Goal: Task Accomplishment & Management: Use online tool/utility

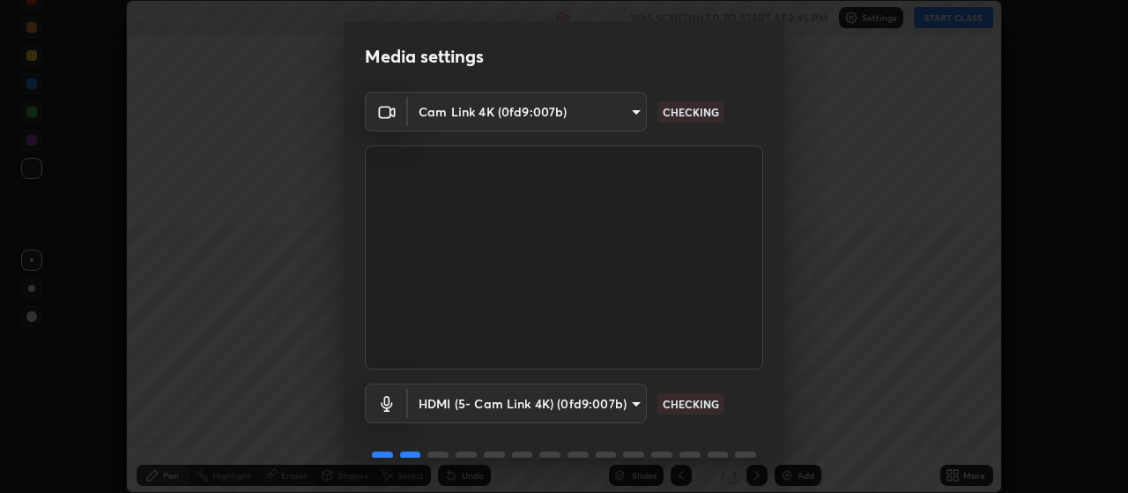
scroll to position [85, 0]
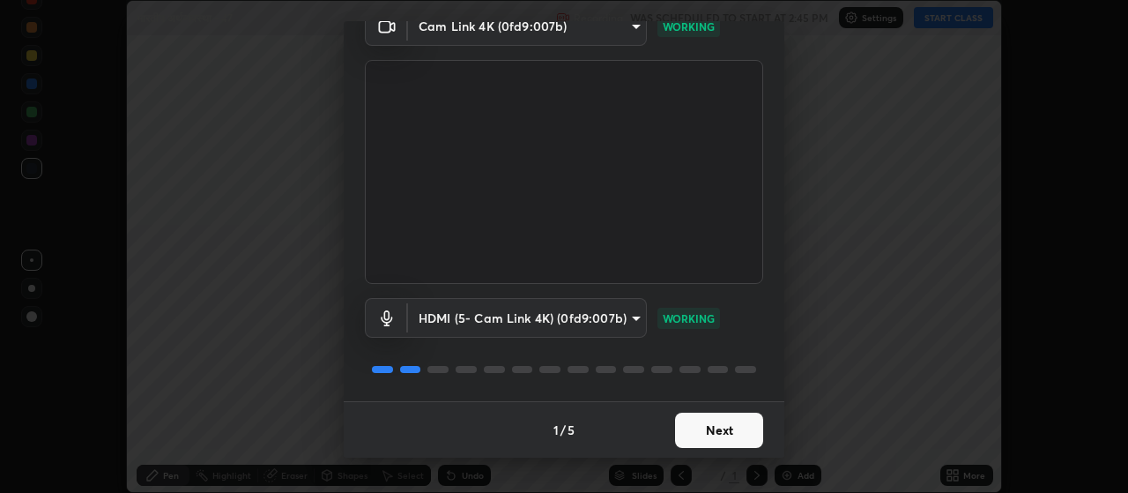
click at [729, 437] on button "Next" at bounding box center [719, 429] width 88 height 35
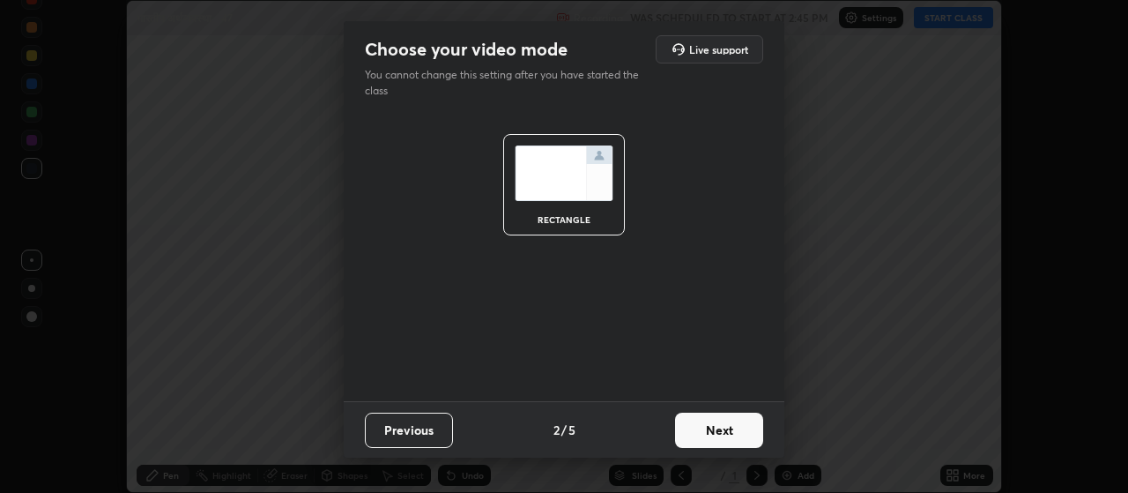
scroll to position [0, 0]
click at [735, 429] on button "Next" at bounding box center [719, 429] width 88 height 35
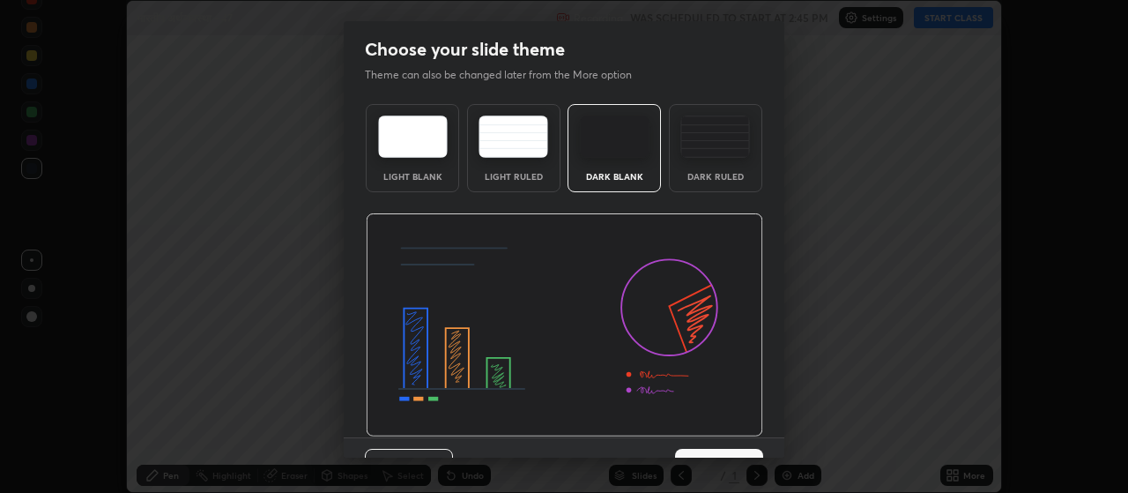
scroll to position [36, 0]
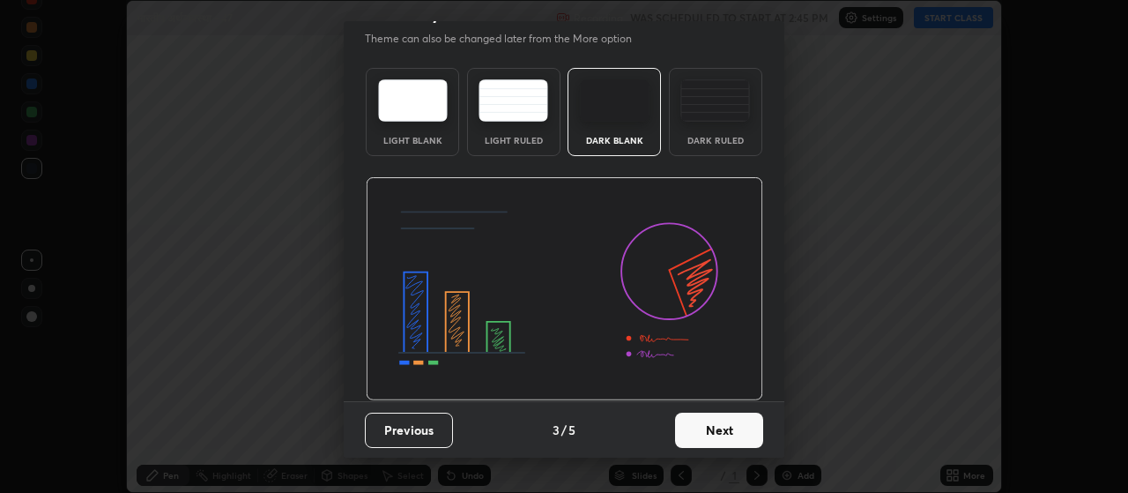
click at [740, 427] on button "Next" at bounding box center [719, 429] width 88 height 35
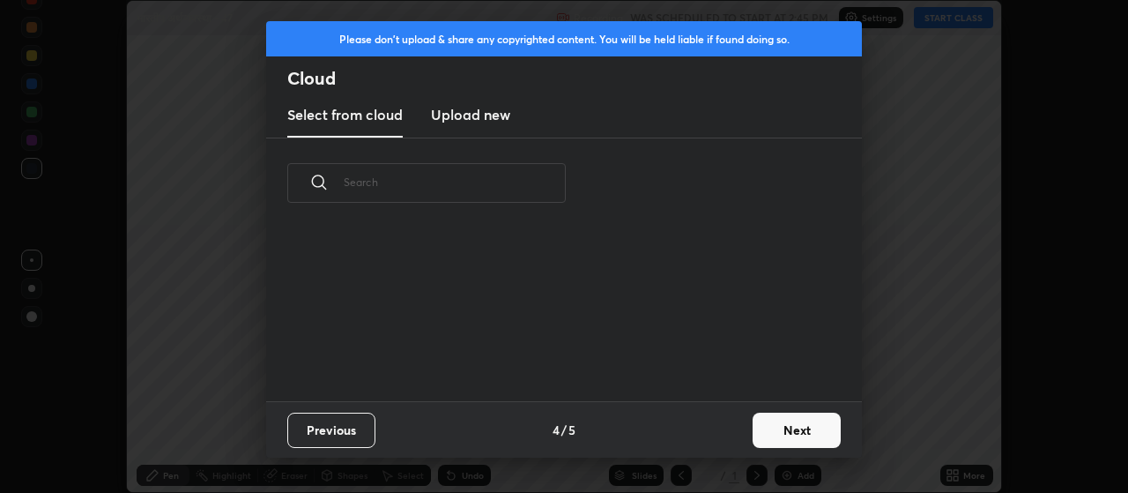
scroll to position [0, 0]
click at [767, 431] on button "Next" at bounding box center [797, 429] width 88 height 35
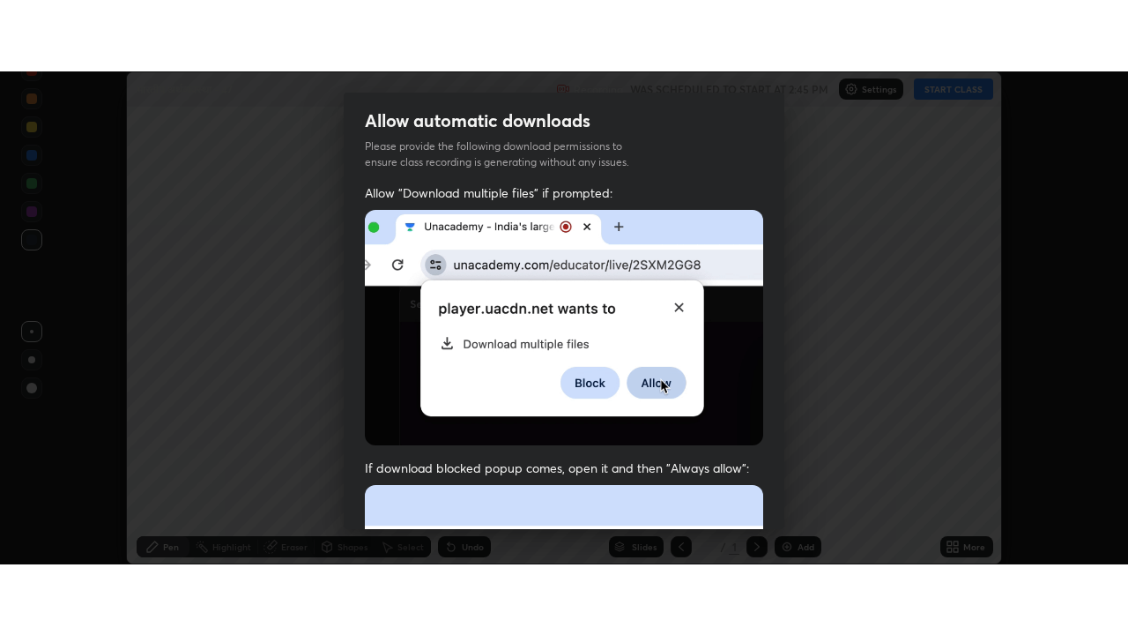
scroll to position [445, 0]
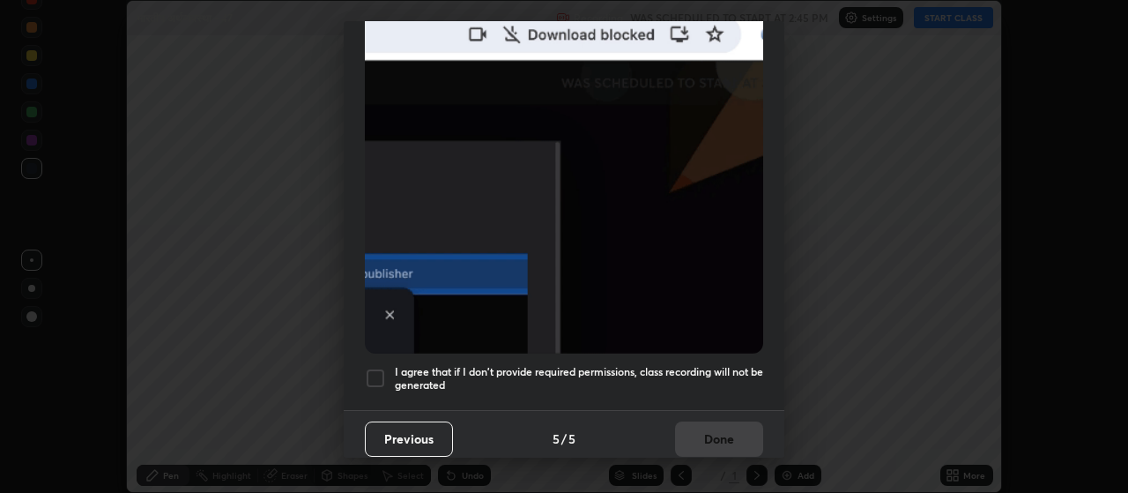
click at [376, 368] on div at bounding box center [375, 378] width 21 height 21
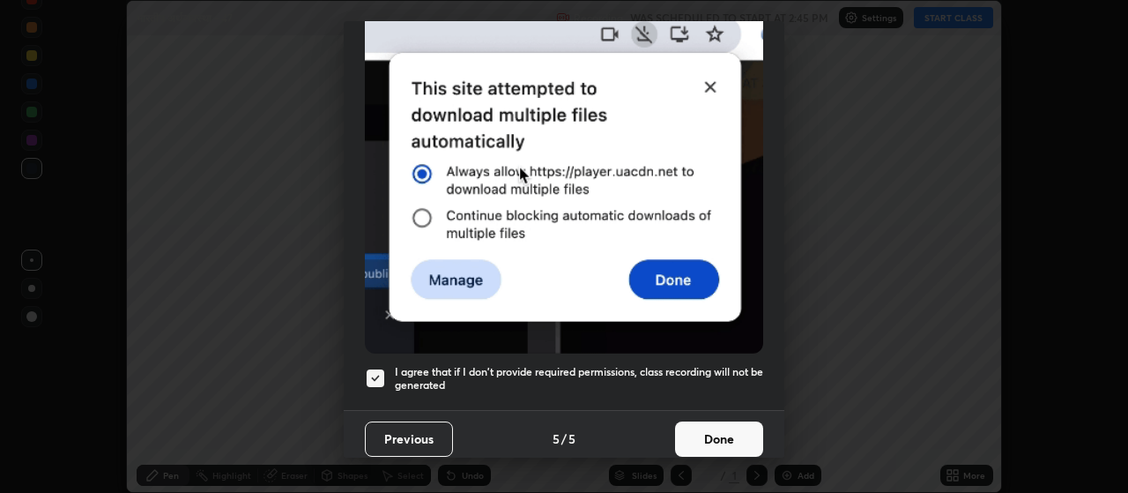
click at [718, 432] on button "Done" at bounding box center [719, 438] width 88 height 35
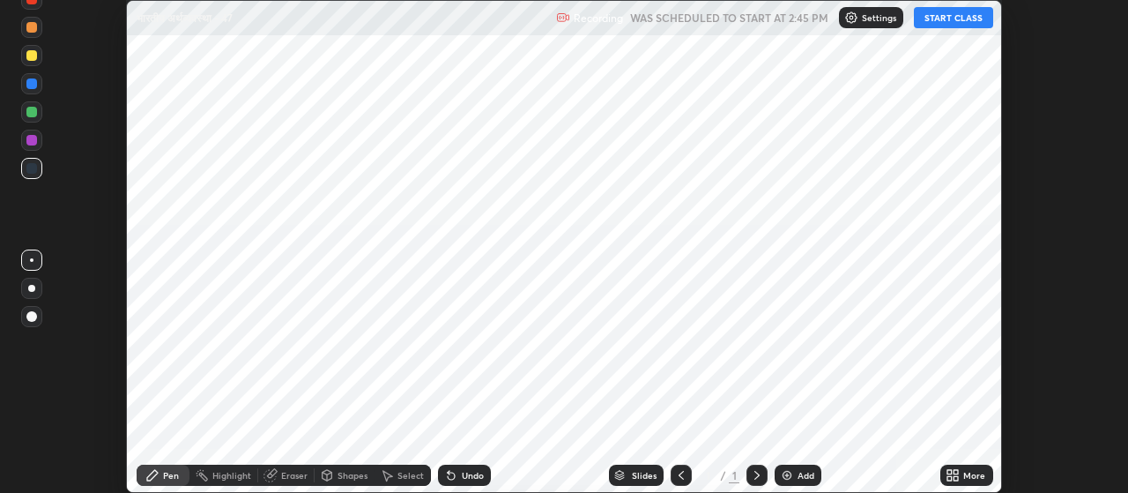
click at [805, 474] on div "Add" at bounding box center [806, 475] width 17 height 9
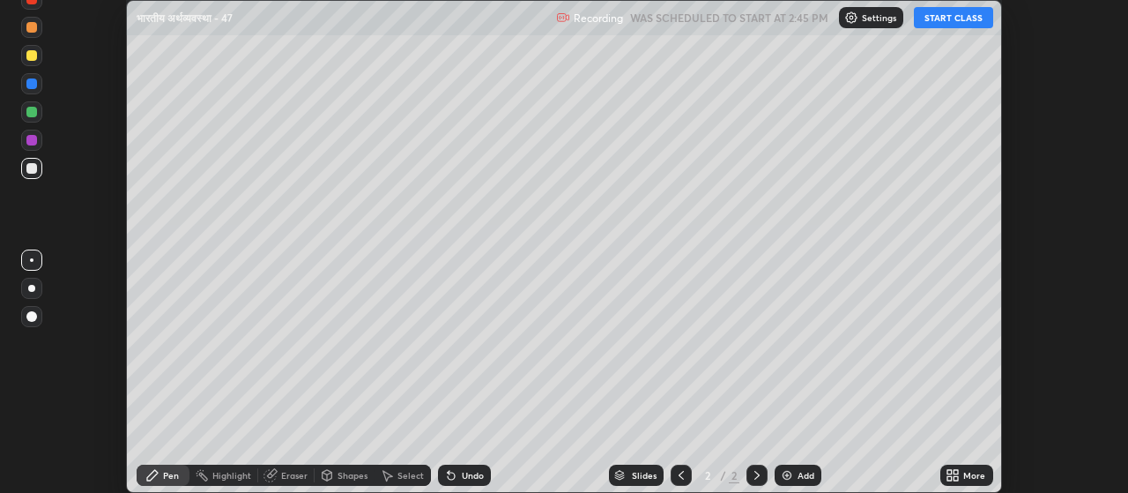
click at [961, 475] on div "More" at bounding box center [966, 475] width 53 height 21
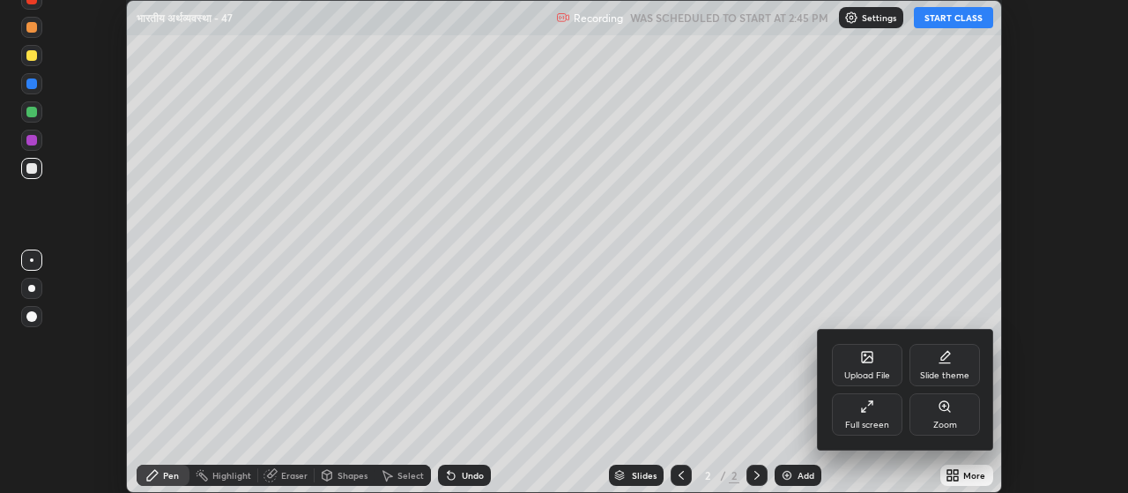
click at [855, 417] on div "Full screen" at bounding box center [867, 414] width 71 height 42
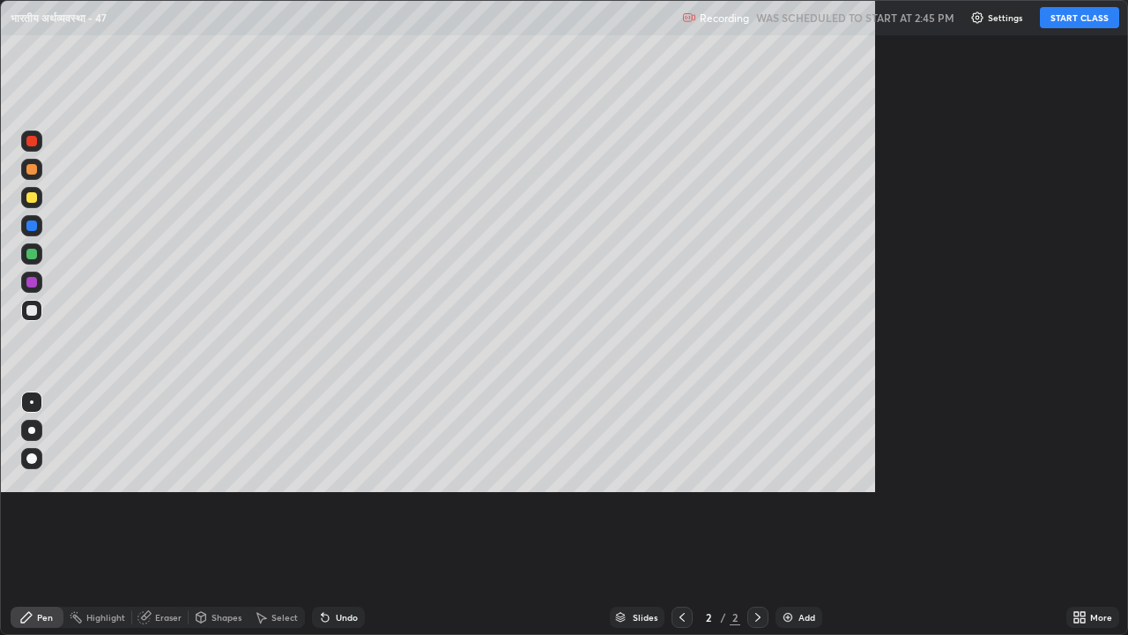
scroll to position [635, 1128]
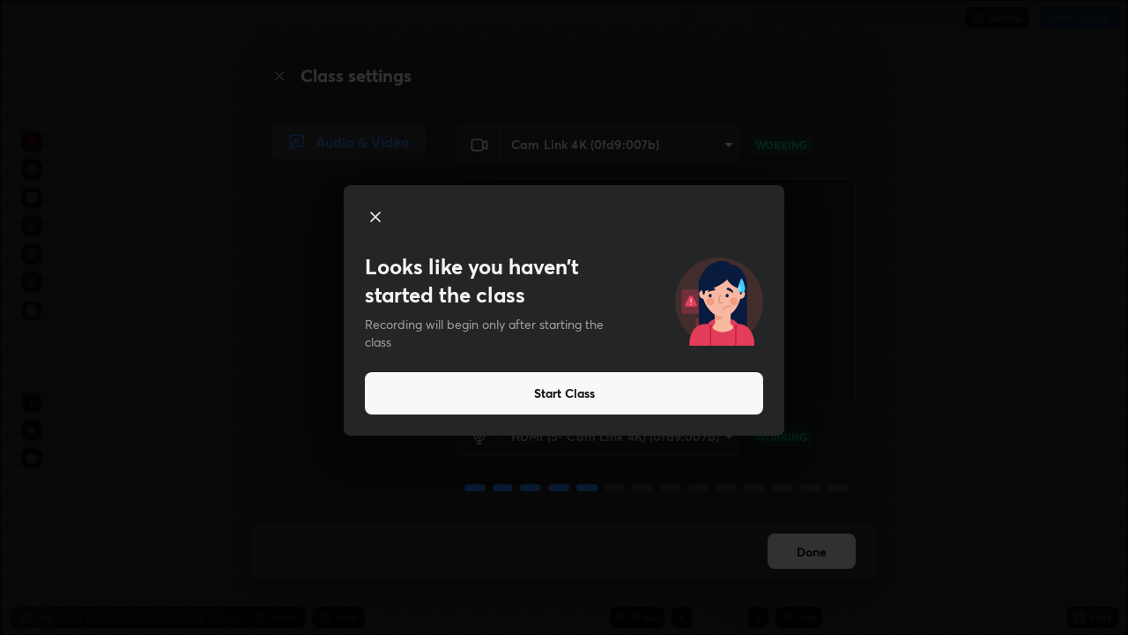
click at [540, 398] on button "Start Class" at bounding box center [564, 393] width 398 height 42
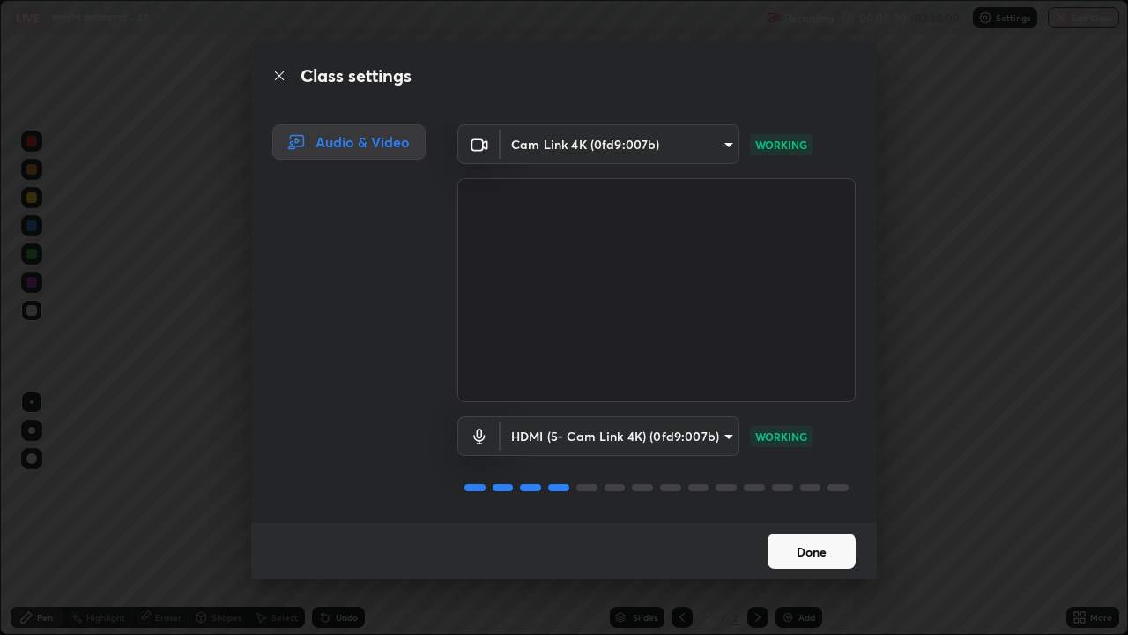
click at [807, 492] on button "Done" at bounding box center [812, 550] width 88 height 35
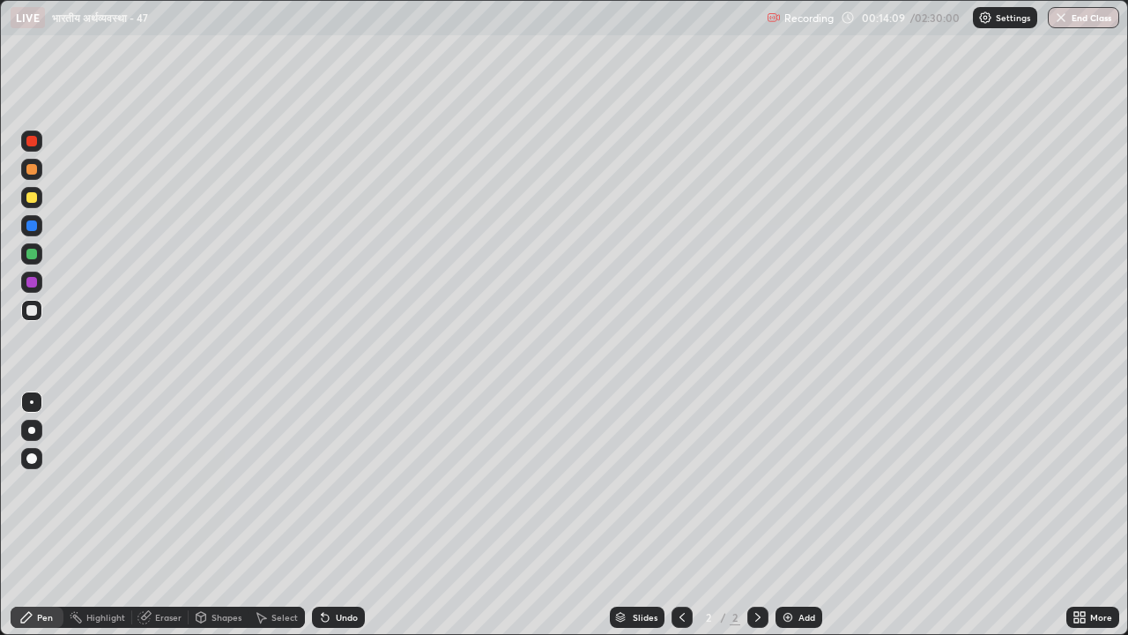
click at [16, 492] on div "Erase all" at bounding box center [32, 317] width 42 height 564
click at [784, 492] on img at bounding box center [788, 617] width 14 height 14
click at [676, 492] on icon at bounding box center [682, 617] width 14 height 14
click at [753, 492] on icon at bounding box center [758, 617] width 14 height 14
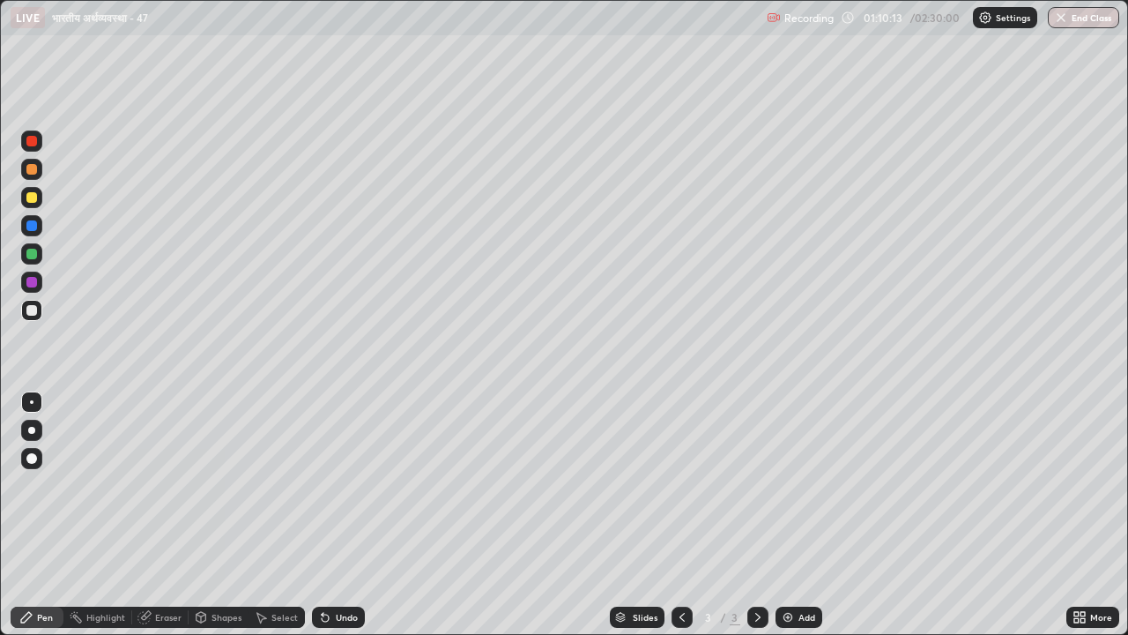
click at [754, 492] on icon at bounding box center [758, 617] width 14 height 14
click at [784, 492] on img at bounding box center [788, 617] width 14 height 14
click at [31, 199] on div at bounding box center [31, 197] width 11 height 11
click at [32, 313] on div at bounding box center [31, 310] width 11 height 11
click at [322, 492] on icon at bounding box center [325, 617] width 7 height 7
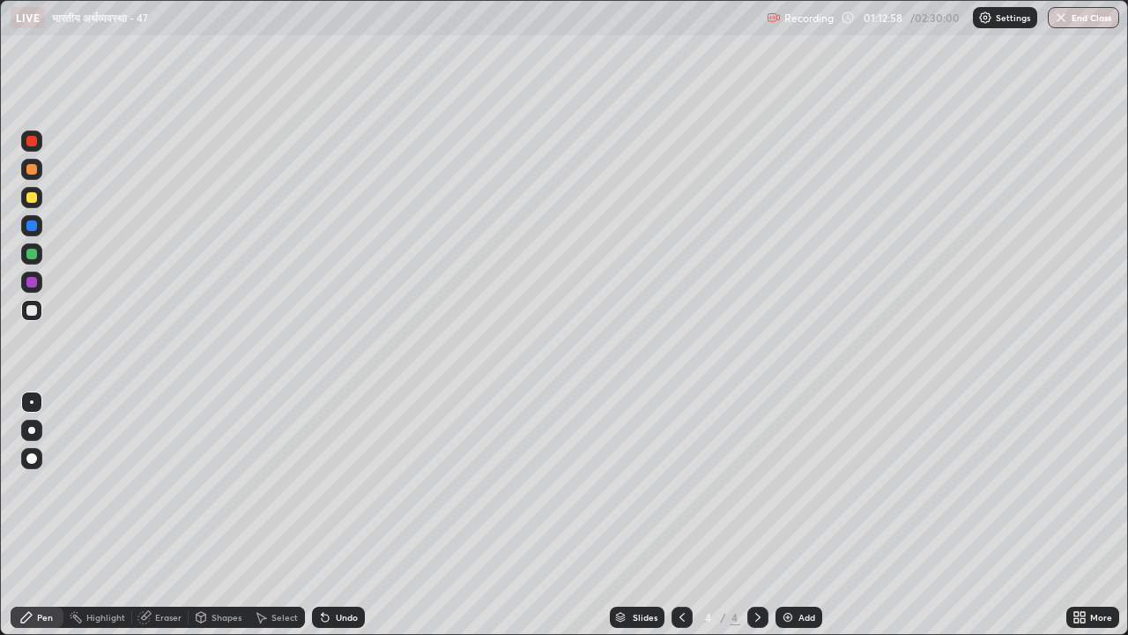
click at [331, 492] on div "Undo" at bounding box center [338, 616] width 53 height 21
click at [336, 492] on div "Undo" at bounding box center [347, 617] width 22 height 9
click at [337, 492] on div "Undo" at bounding box center [347, 617] width 22 height 9
click at [338, 492] on div "Undo" at bounding box center [338, 616] width 53 height 21
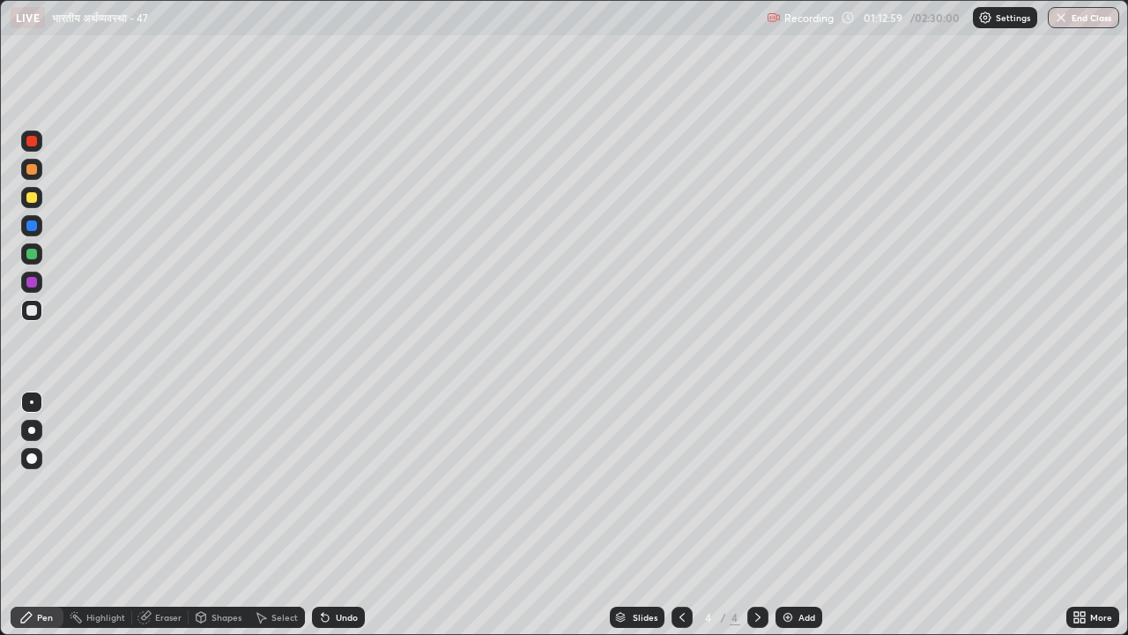
click at [338, 492] on div "Undo" at bounding box center [338, 616] width 53 height 21
click at [340, 492] on div "Undo" at bounding box center [335, 616] width 60 height 35
click at [784, 492] on img at bounding box center [788, 617] width 14 height 14
click at [356, 492] on div "Undo" at bounding box center [338, 616] width 53 height 21
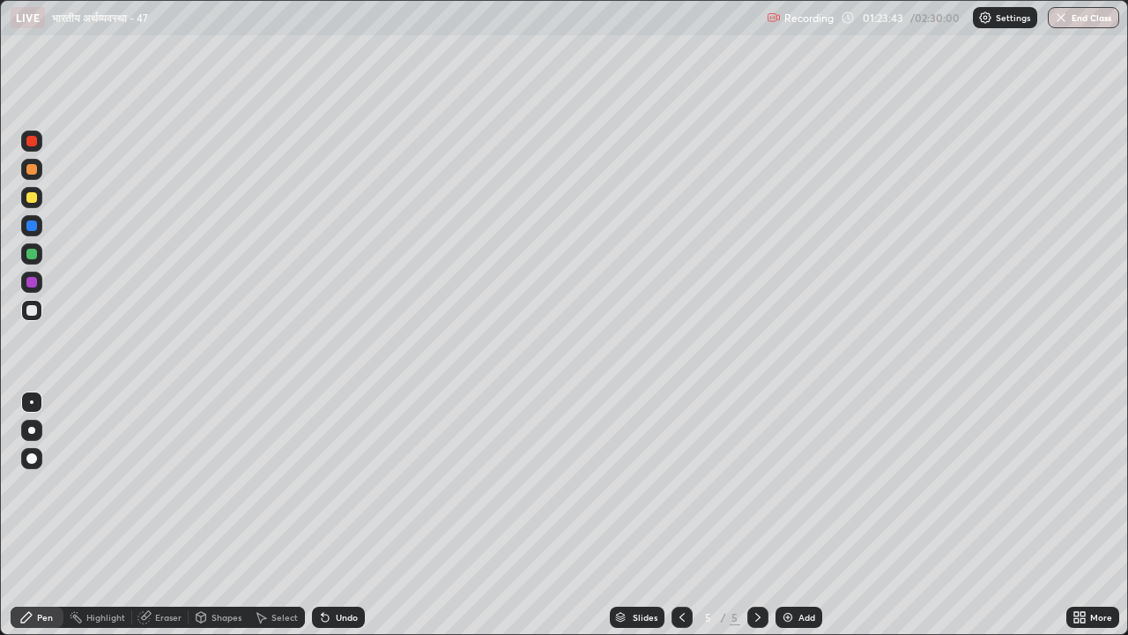
click at [353, 492] on div "Undo" at bounding box center [338, 616] width 53 height 21
click at [345, 492] on div "Undo" at bounding box center [347, 617] width 22 height 9
click at [348, 492] on div "Undo" at bounding box center [347, 617] width 22 height 9
click at [352, 492] on div "Undo" at bounding box center [347, 617] width 22 height 9
click at [355, 492] on div "Undo" at bounding box center [338, 616] width 53 height 21
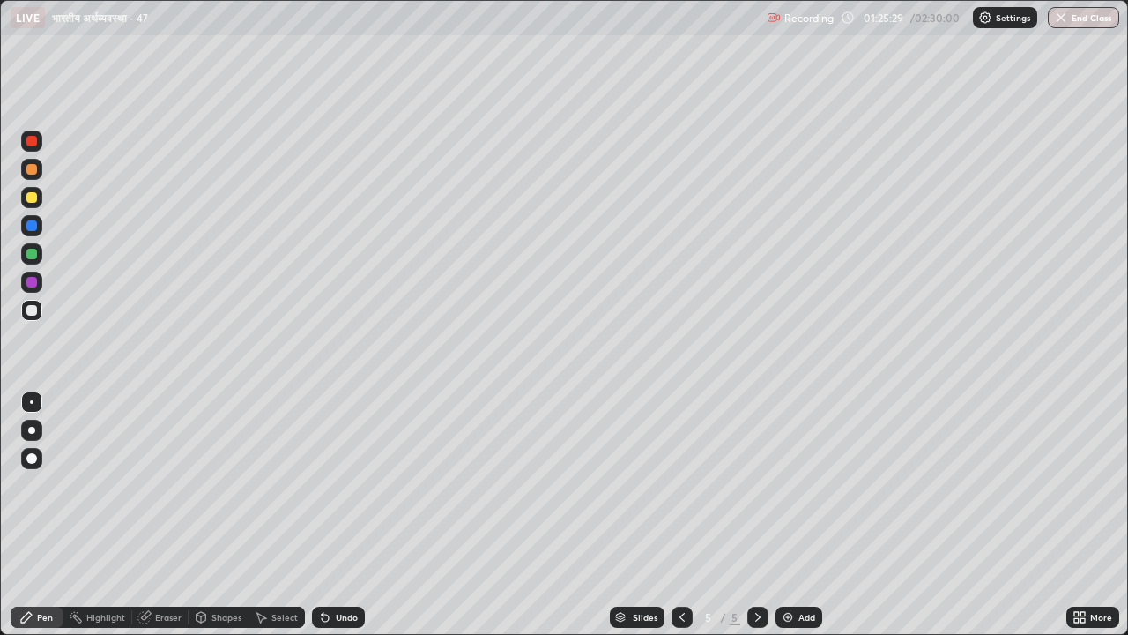
click at [355, 492] on div "Undo" at bounding box center [338, 616] width 53 height 21
click at [343, 492] on div "Undo" at bounding box center [347, 617] width 22 height 9
click at [786, 492] on img at bounding box center [788, 617] width 14 height 14
click at [784, 492] on img at bounding box center [788, 617] width 14 height 14
click at [680, 492] on icon at bounding box center [682, 617] width 5 height 9
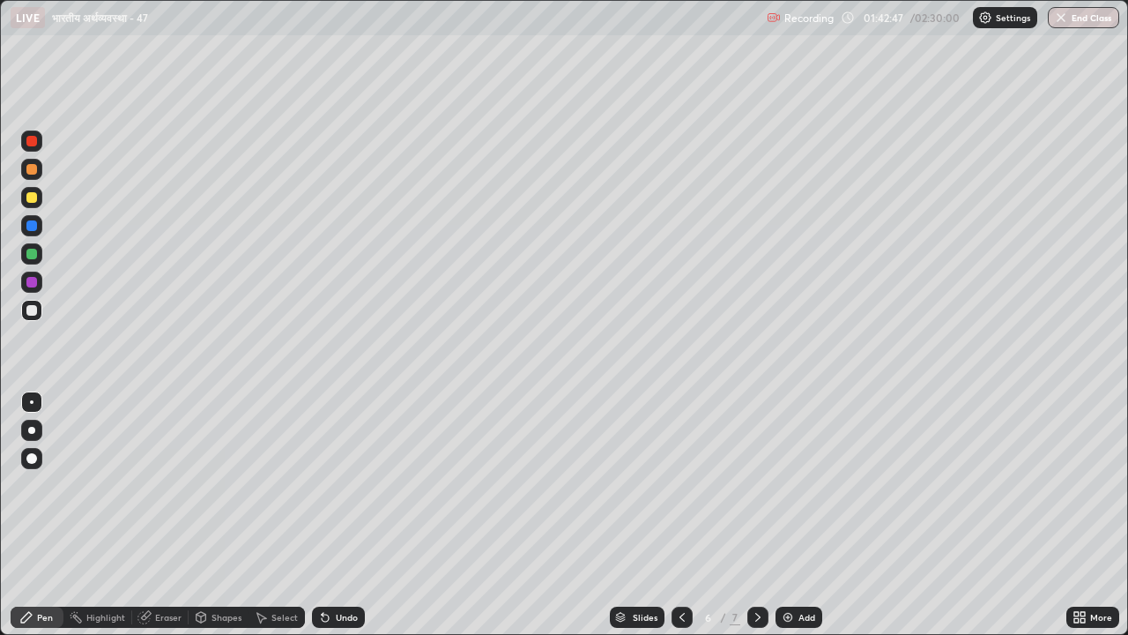
click at [747, 492] on div at bounding box center [757, 616] width 21 height 21
click at [678, 492] on icon at bounding box center [682, 617] width 14 height 14
click at [680, 492] on icon at bounding box center [682, 617] width 5 height 9
click at [675, 492] on icon at bounding box center [682, 617] width 14 height 14
click at [762, 492] on icon at bounding box center [758, 617] width 14 height 14
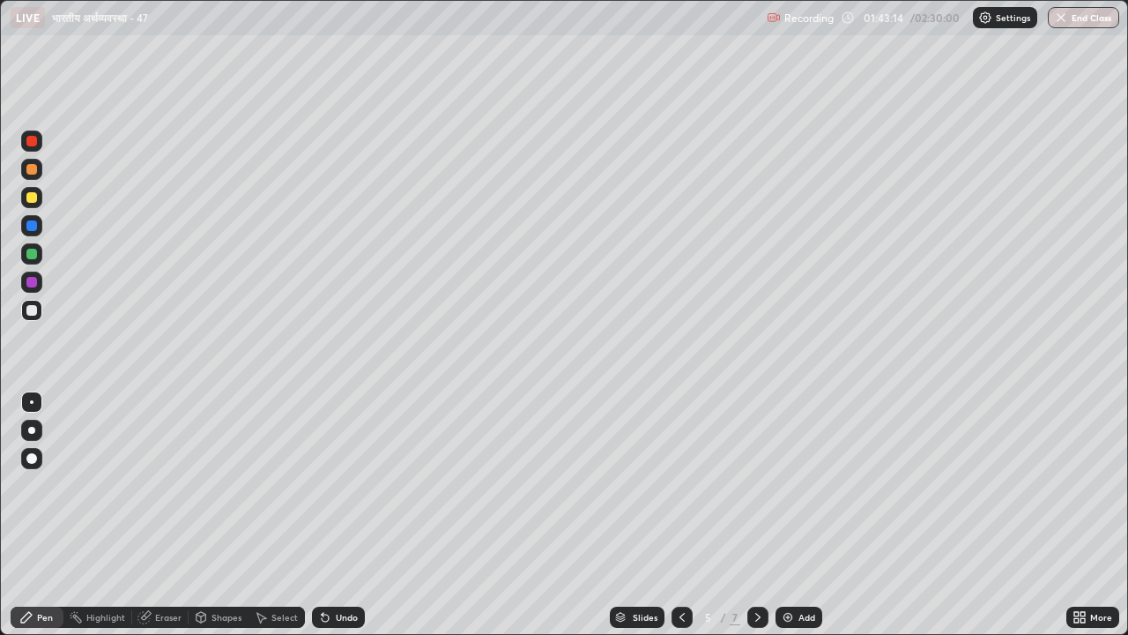
click at [755, 492] on icon at bounding box center [758, 617] width 14 height 14
click at [758, 492] on icon at bounding box center [758, 617] width 14 height 14
click at [784, 492] on img at bounding box center [788, 617] width 14 height 14
click at [32, 195] on div at bounding box center [31, 197] width 11 height 11
click at [30, 309] on div at bounding box center [31, 310] width 11 height 11
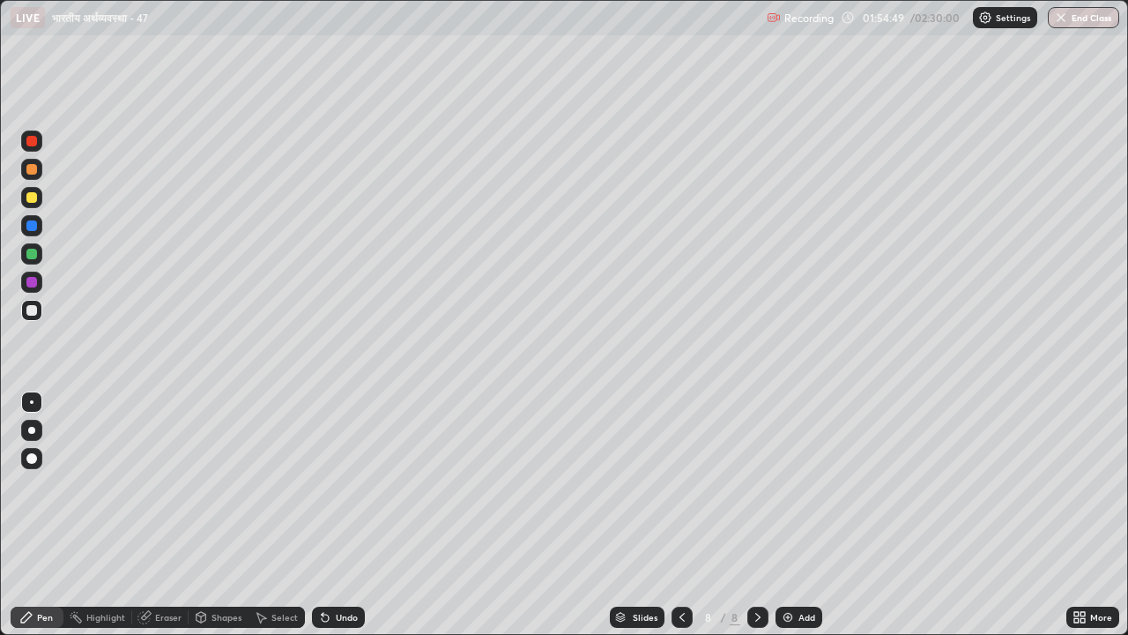
click at [678, 492] on icon at bounding box center [682, 617] width 14 height 14
click at [680, 492] on icon at bounding box center [682, 617] width 5 height 9
click at [676, 492] on icon at bounding box center [682, 617] width 14 height 14
click at [28, 198] on div at bounding box center [31, 197] width 11 height 11
click at [747, 492] on div at bounding box center [757, 616] width 21 height 21
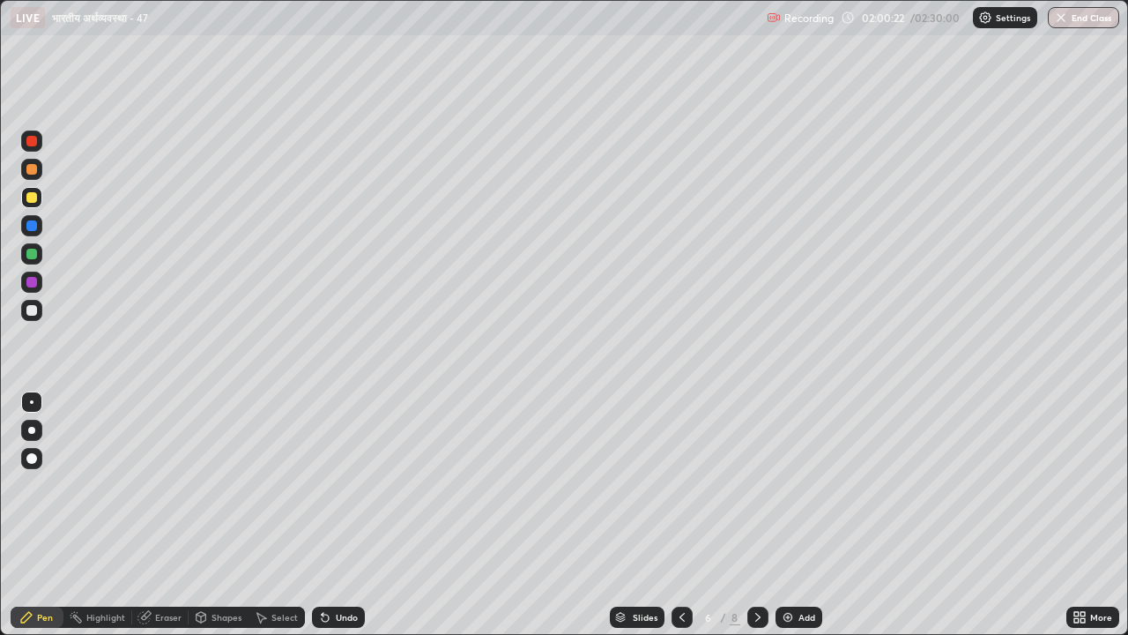
click at [757, 492] on icon at bounding box center [758, 617] width 14 height 14
click at [759, 492] on icon at bounding box center [758, 617] width 14 height 14
click at [762, 492] on icon at bounding box center [758, 617] width 14 height 14
click at [35, 310] on div at bounding box center [31, 310] width 11 height 11
click at [29, 199] on div at bounding box center [31, 197] width 11 height 11
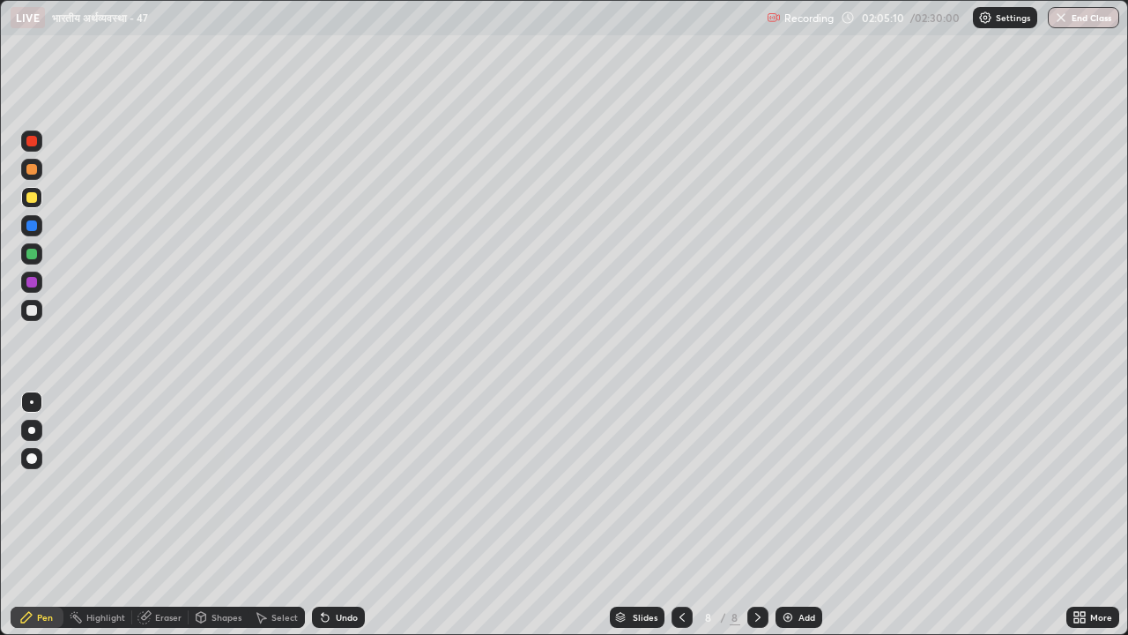
click at [784, 492] on img at bounding box center [788, 617] width 14 height 14
click at [29, 310] on div at bounding box center [31, 310] width 11 height 11
click at [787, 492] on img at bounding box center [788, 617] width 14 height 14
click at [345, 492] on div "Undo" at bounding box center [347, 617] width 22 height 9
click at [784, 492] on img at bounding box center [788, 617] width 14 height 14
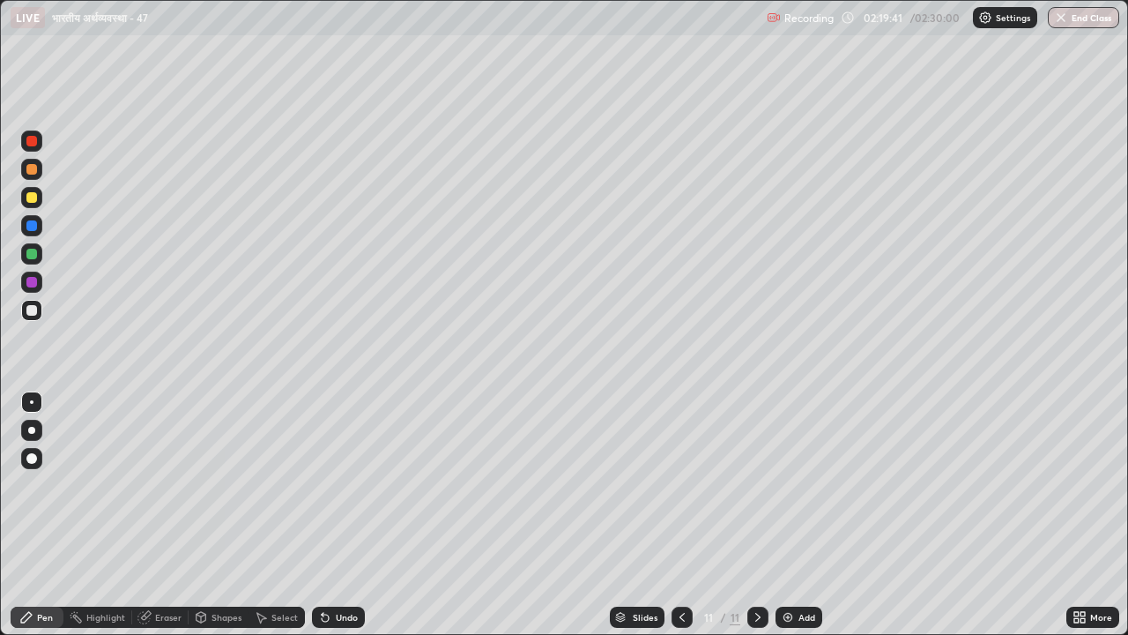
click at [326, 492] on icon at bounding box center [325, 617] width 7 height 7
click at [331, 492] on div "Undo" at bounding box center [338, 616] width 53 height 21
click at [345, 492] on div "Undo" at bounding box center [347, 617] width 22 height 9
click at [349, 492] on div "Undo" at bounding box center [338, 616] width 53 height 21
click at [1078, 15] on button "End Class" at bounding box center [1083, 17] width 71 height 21
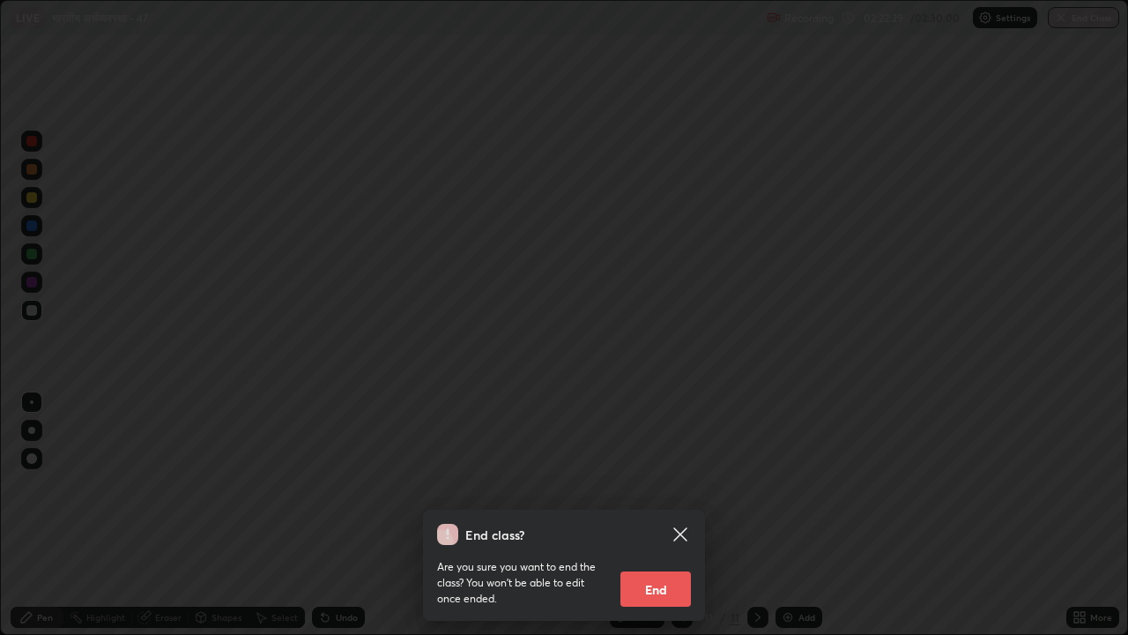
click at [659, 492] on button "End" at bounding box center [656, 588] width 71 height 35
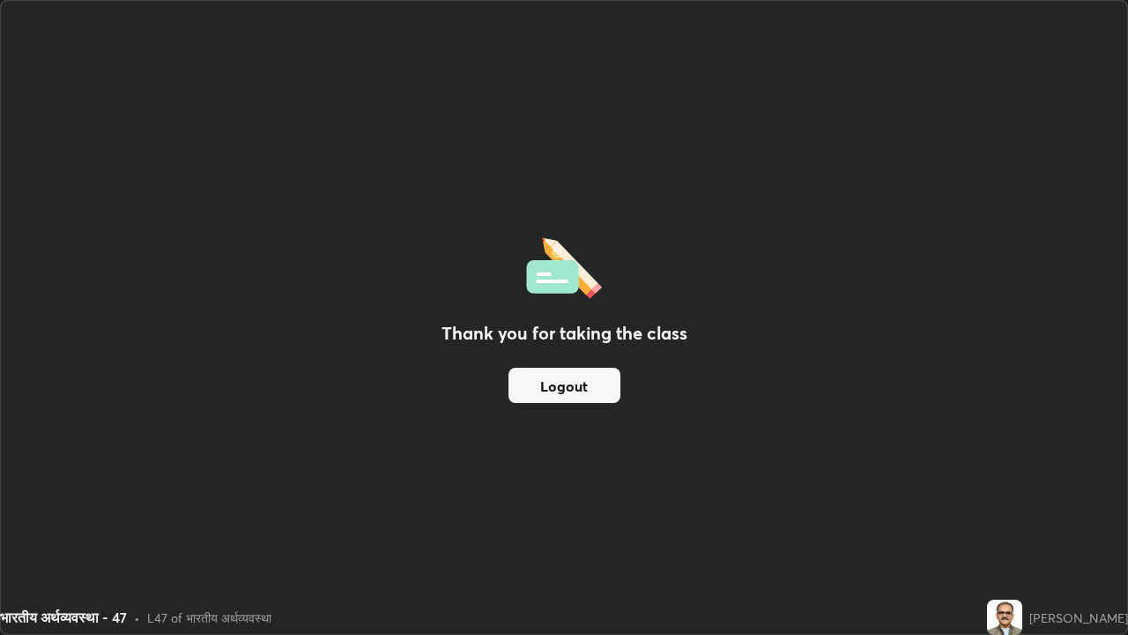
click at [566, 388] on button "Logout" at bounding box center [565, 385] width 112 height 35
click at [563, 387] on button "Logout" at bounding box center [565, 385] width 112 height 35
click at [561, 389] on button "Logout" at bounding box center [565, 385] width 112 height 35
